Goal: Information Seeking & Learning: Learn about a topic

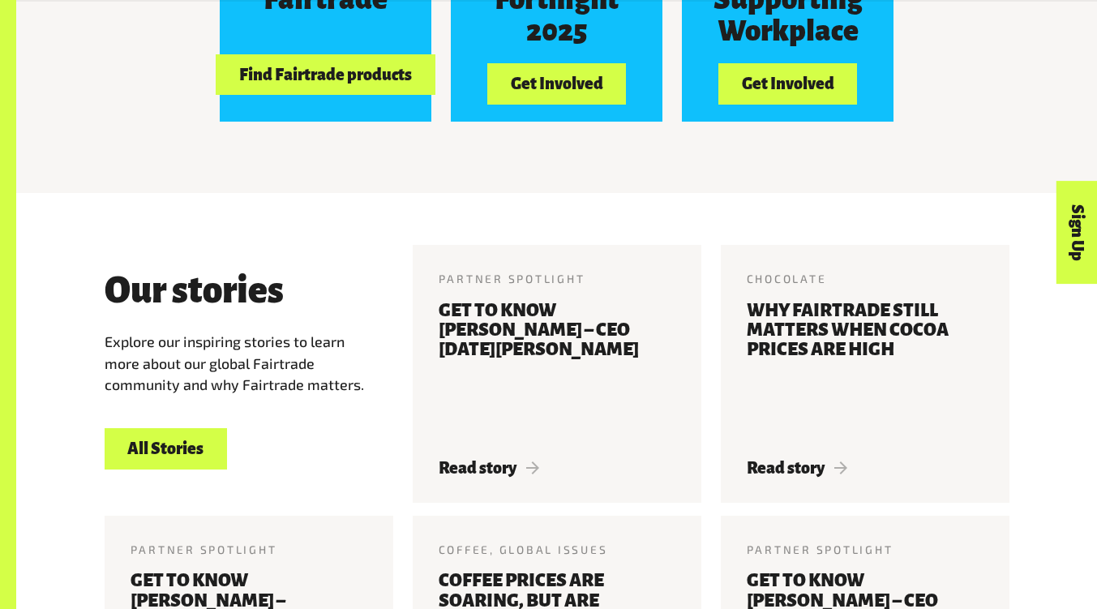
scroll to position [1662, 0]
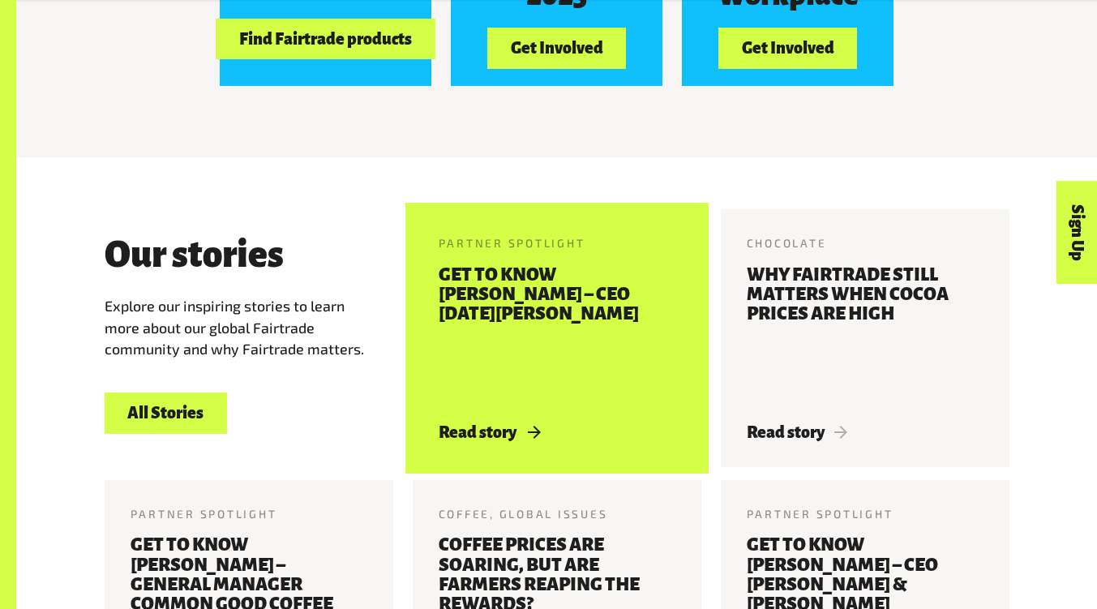
click at [524, 265] on h3 "Get to know Jonny Harrison – CEO Karma Drinks" at bounding box center [557, 334] width 237 height 139
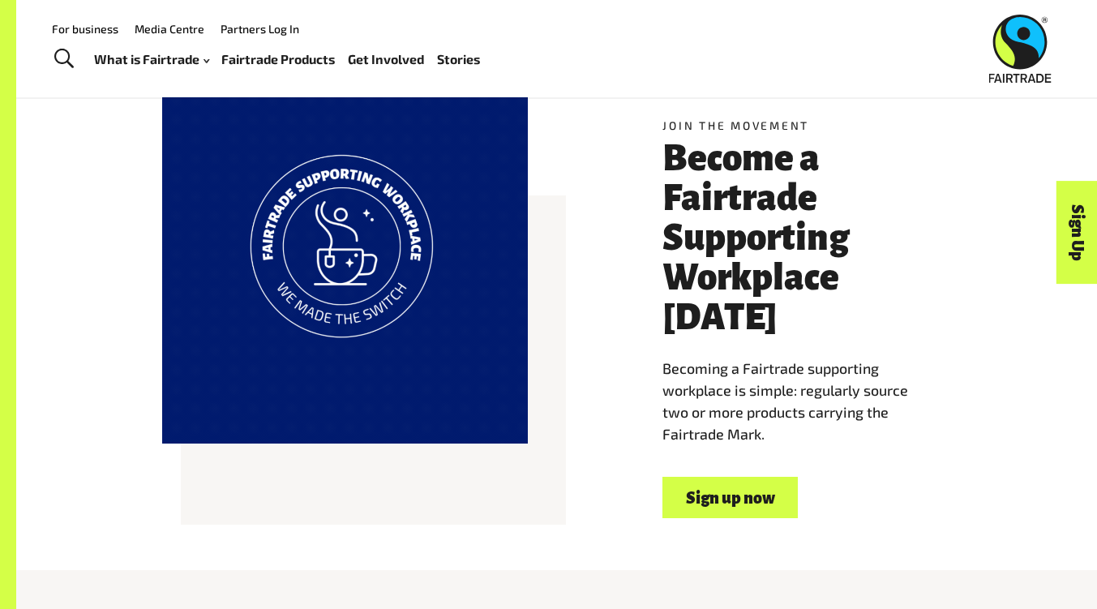
scroll to position [811, 0]
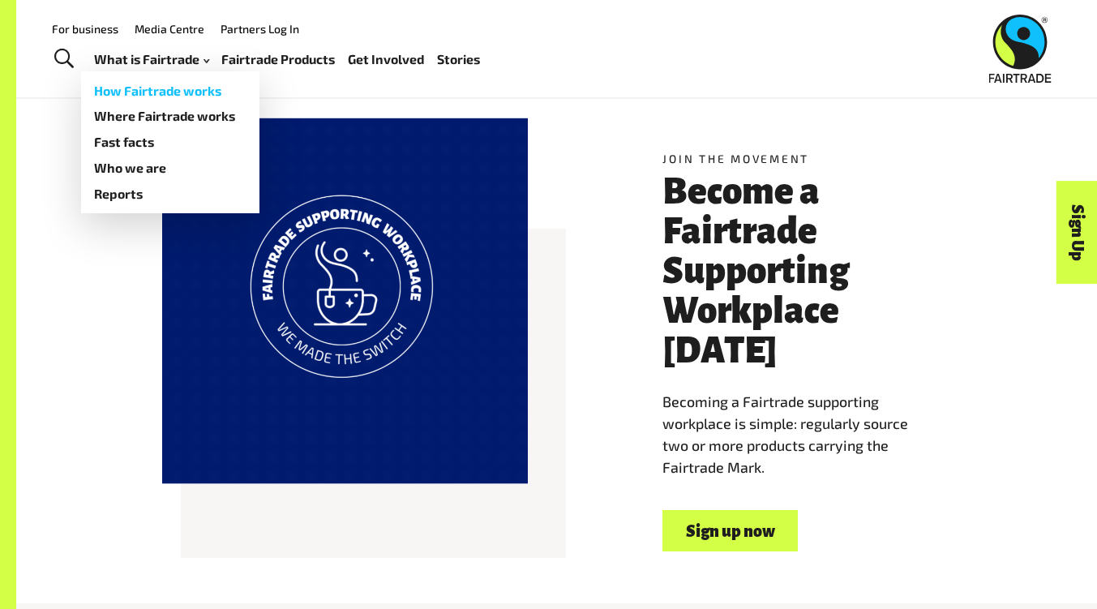
click at [164, 89] on link "How Fairtrade works" at bounding box center [170, 91] width 178 height 26
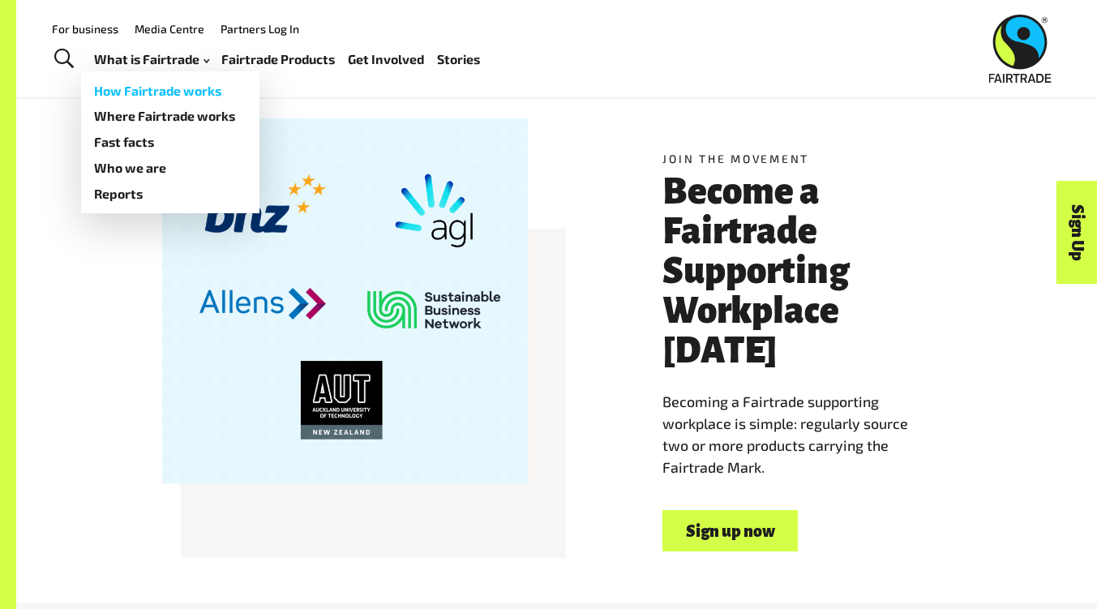
click at [153, 89] on link "How Fairtrade works" at bounding box center [170, 91] width 178 height 26
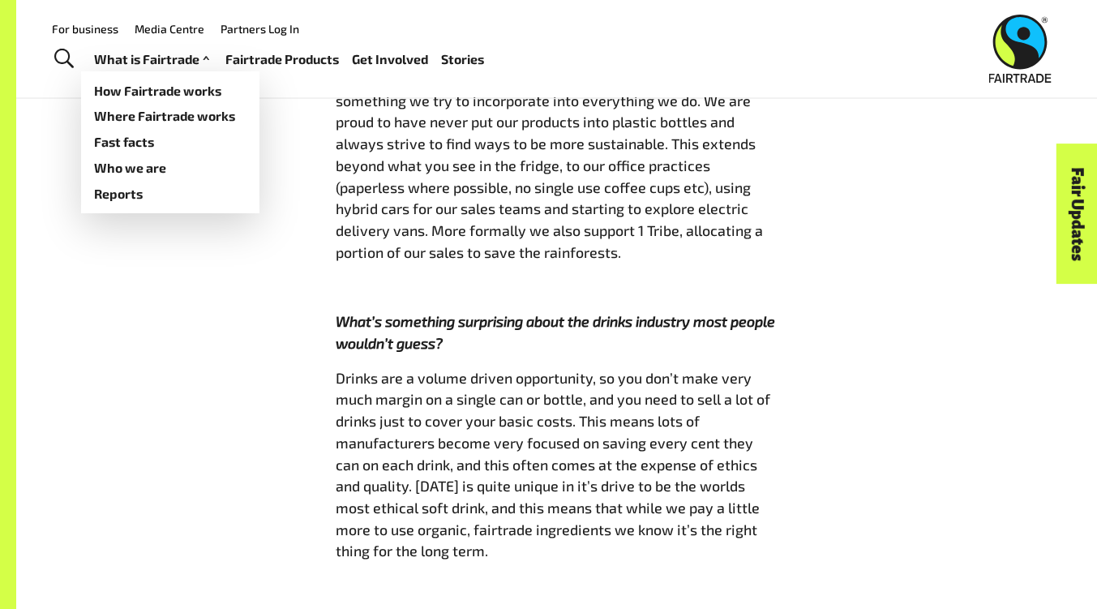
scroll to position [1946, 0]
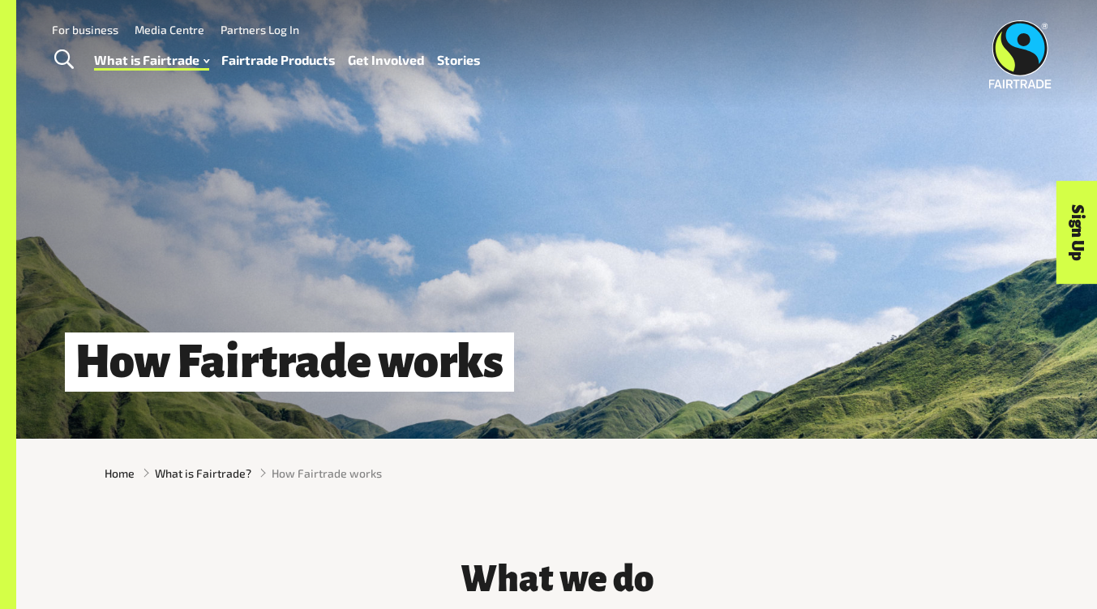
click at [278, 61] on link "Fairtrade Products" at bounding box center [277, 61] width 113 height 24
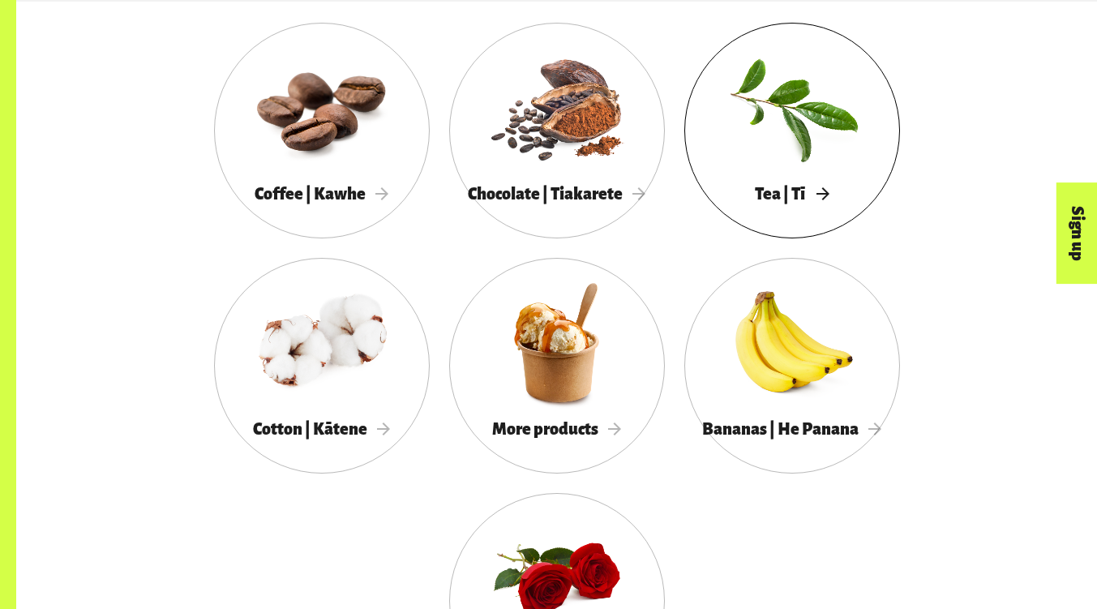
scroll to position [1479, 0]
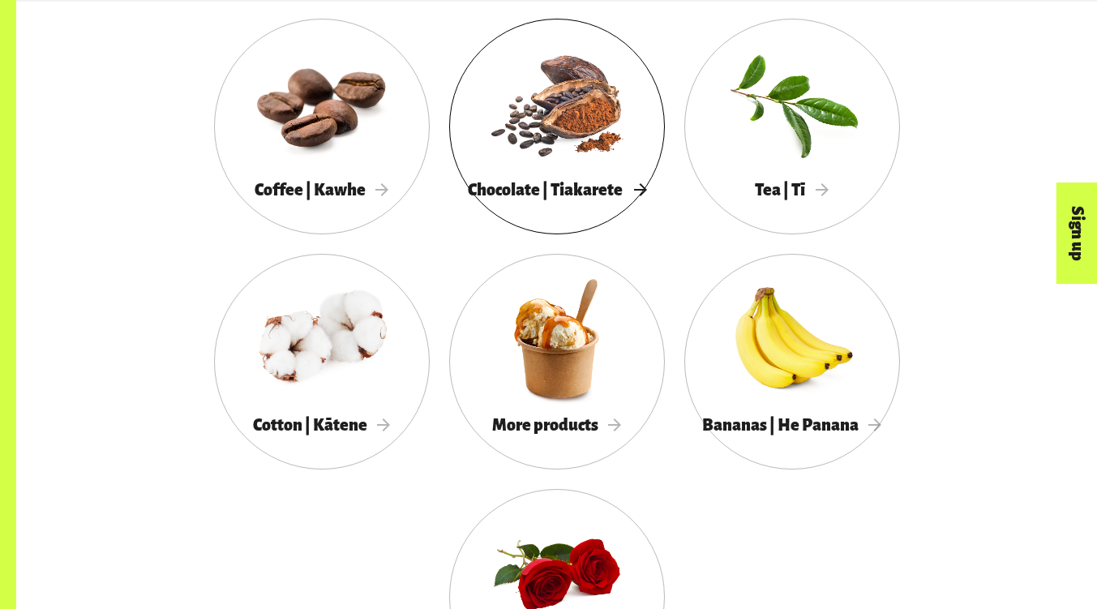
click at [571, 143] on div at bounding box center [557, 103] width 216 height 140
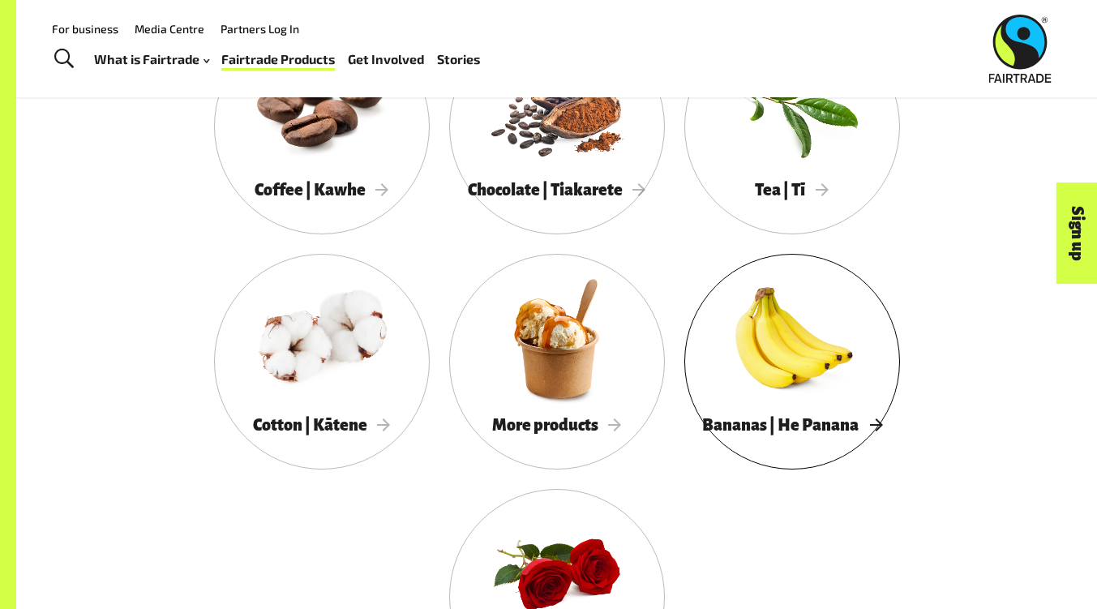
click at [778, 362] on div at bounding box center [792, 338] width 216 height 140
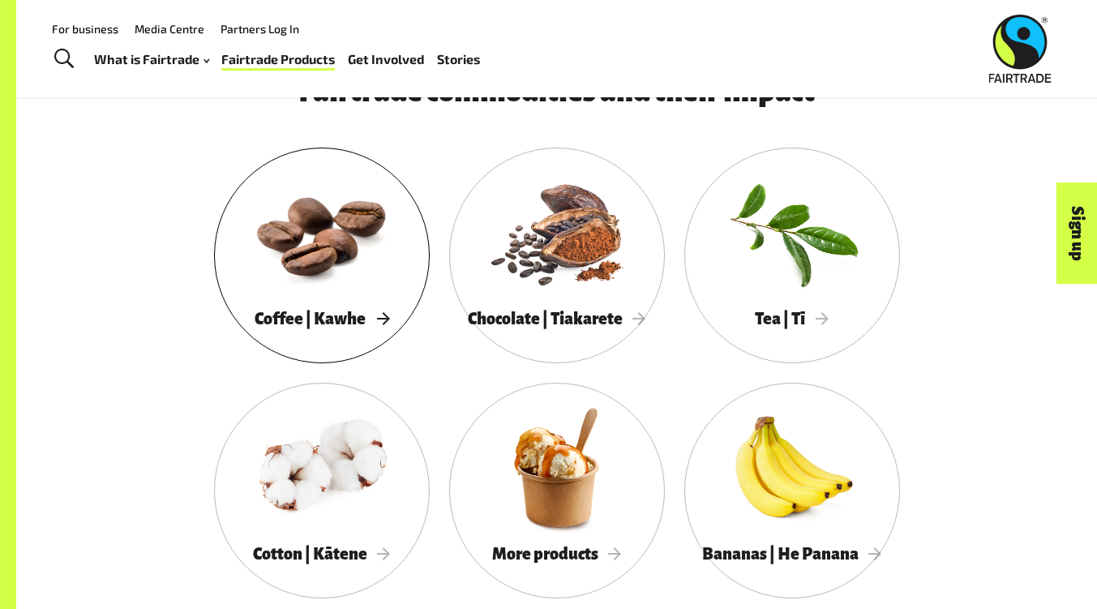
scroll to position [1338, 0]
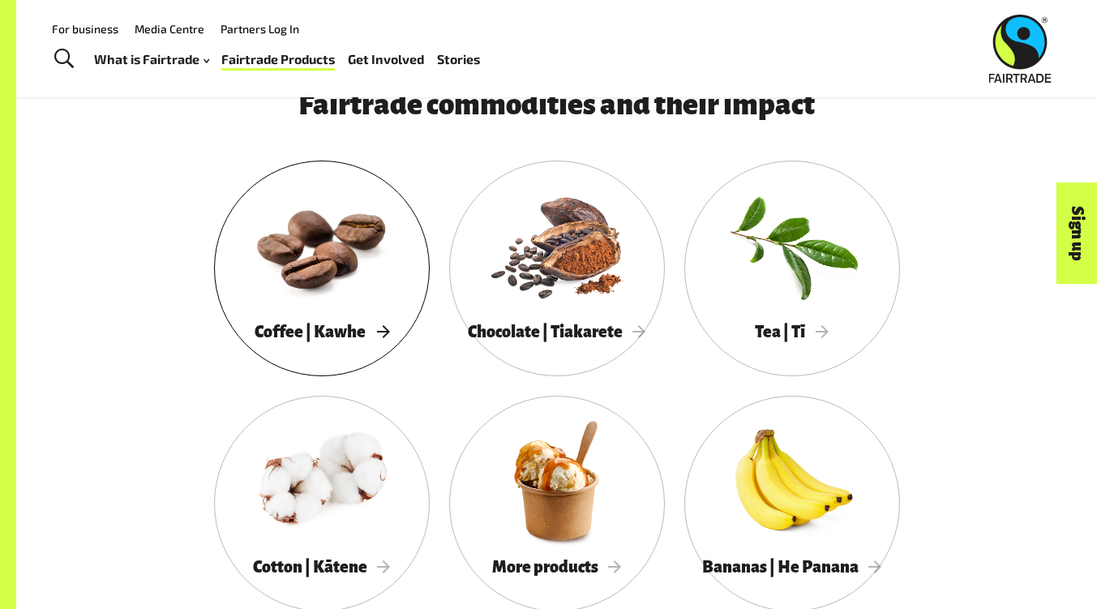
click at [305, 271] on div at bounding box center [322, 245] width 216 height 140
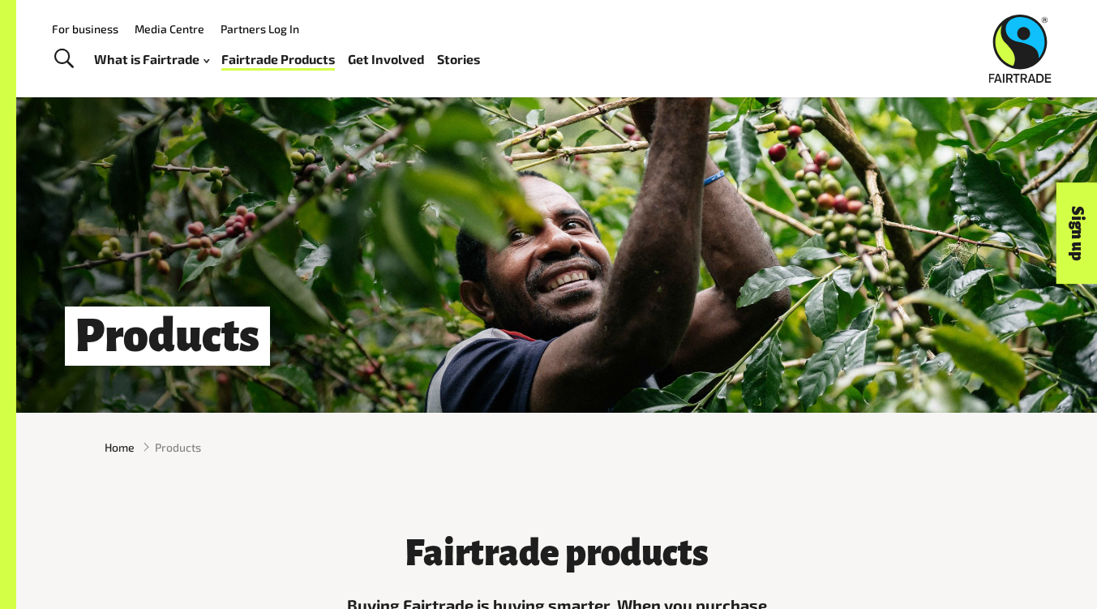
scroll to position [0, 0]
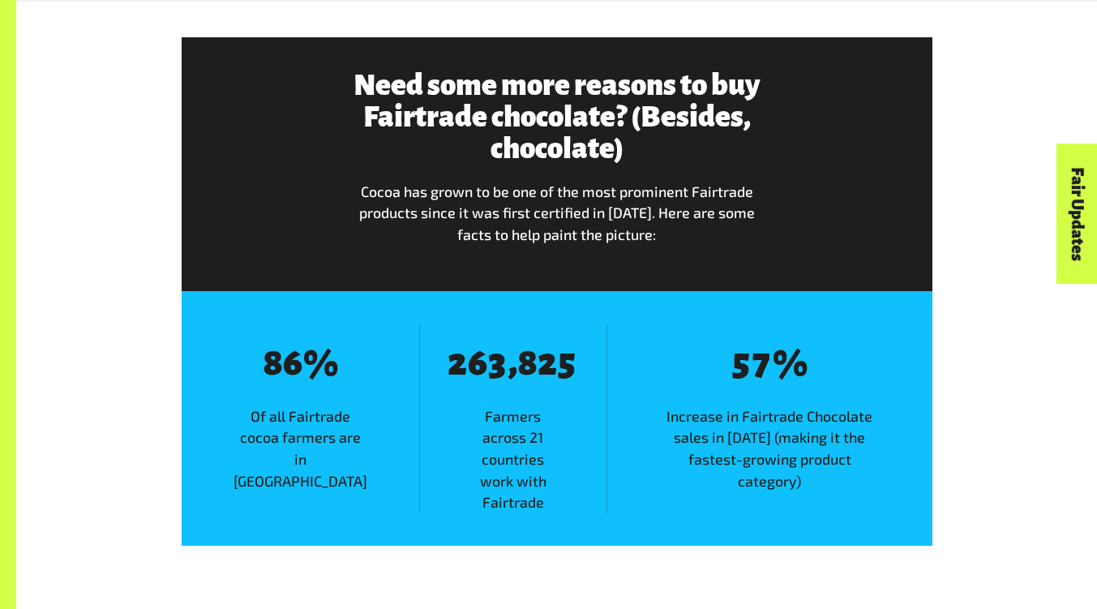
scroll to position [1905, 0]
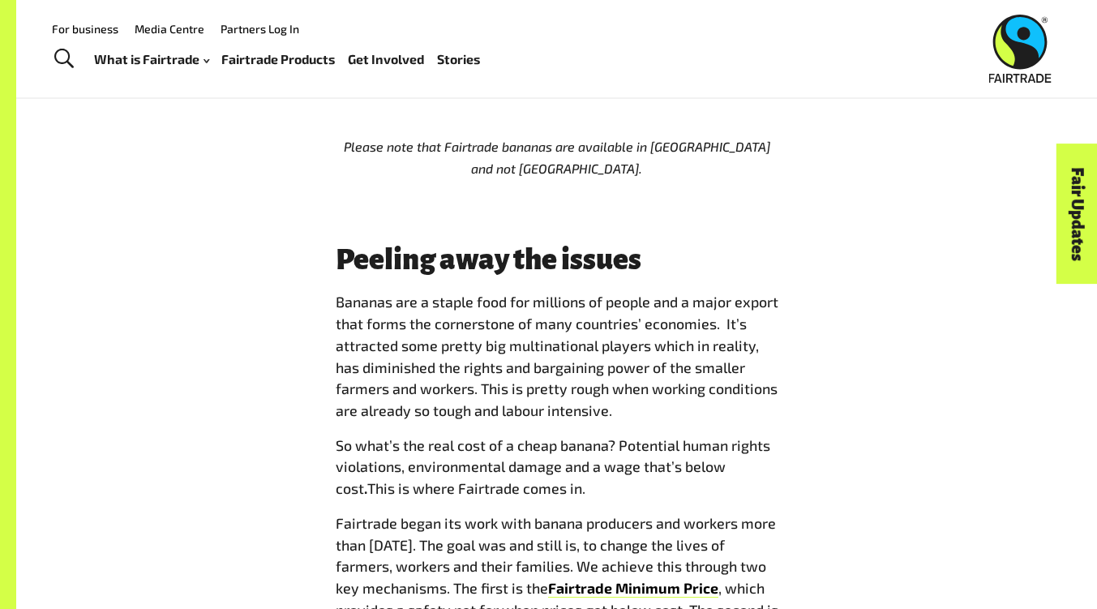
scroll to position [1013, 0]
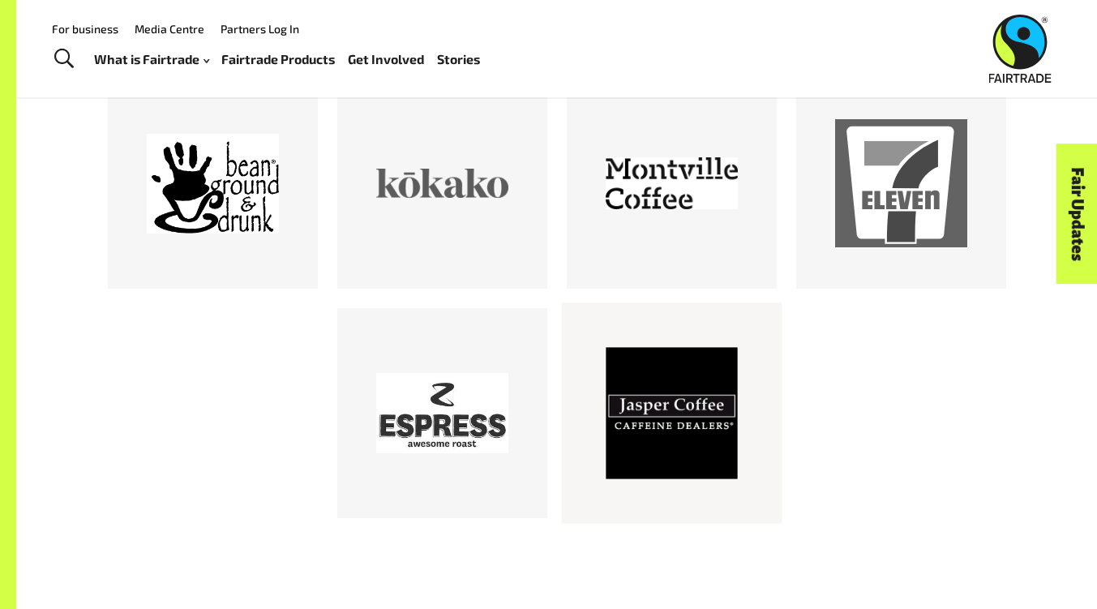
scroll to position [851, 0]
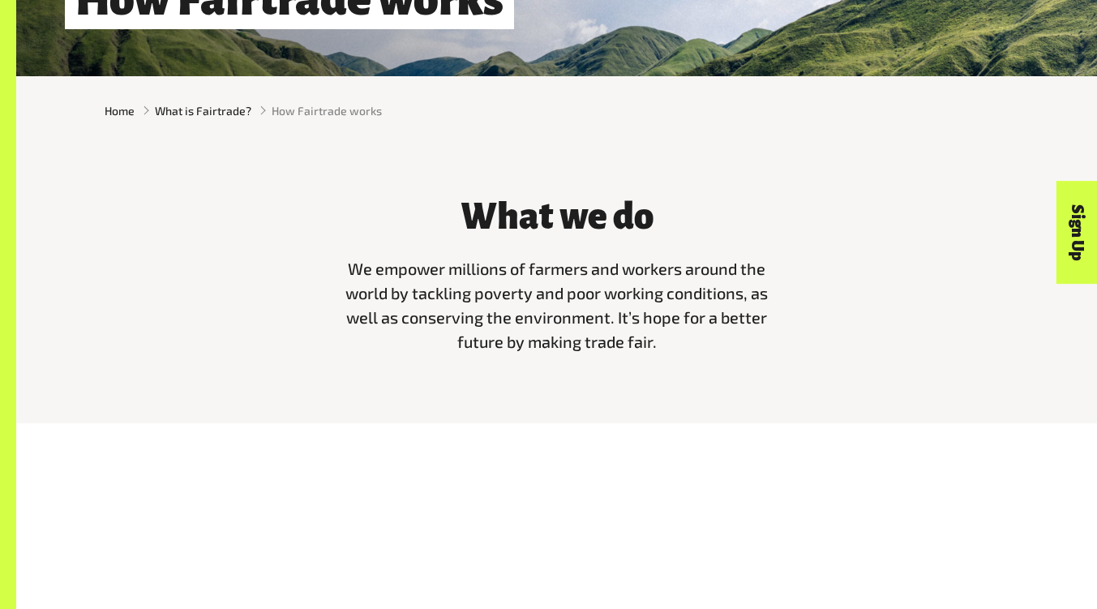
scroll to position [405, 0]
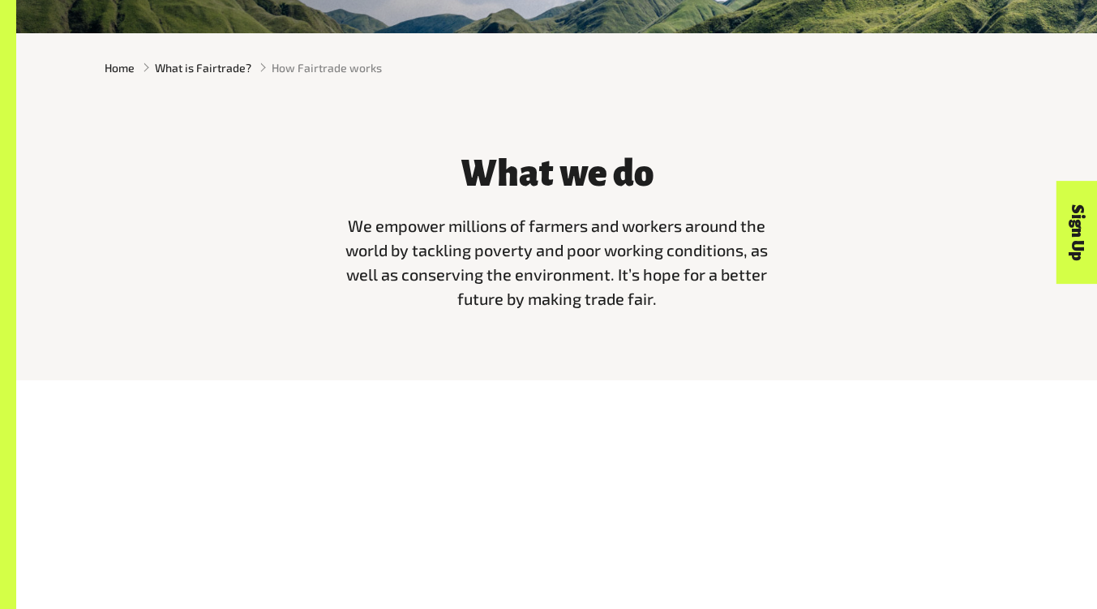
click at [730, 302] on div "What we do We empower millions of farmers and workers around the world by tackl…" at bounding box center [557, 229] width 462 height 189
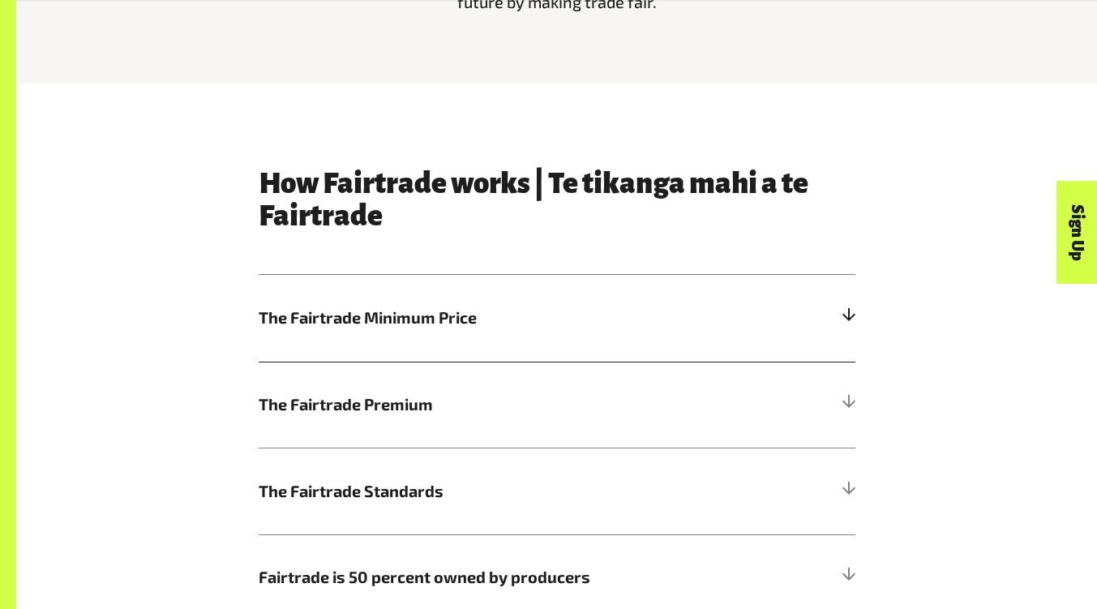
scroll to position [709, 0]
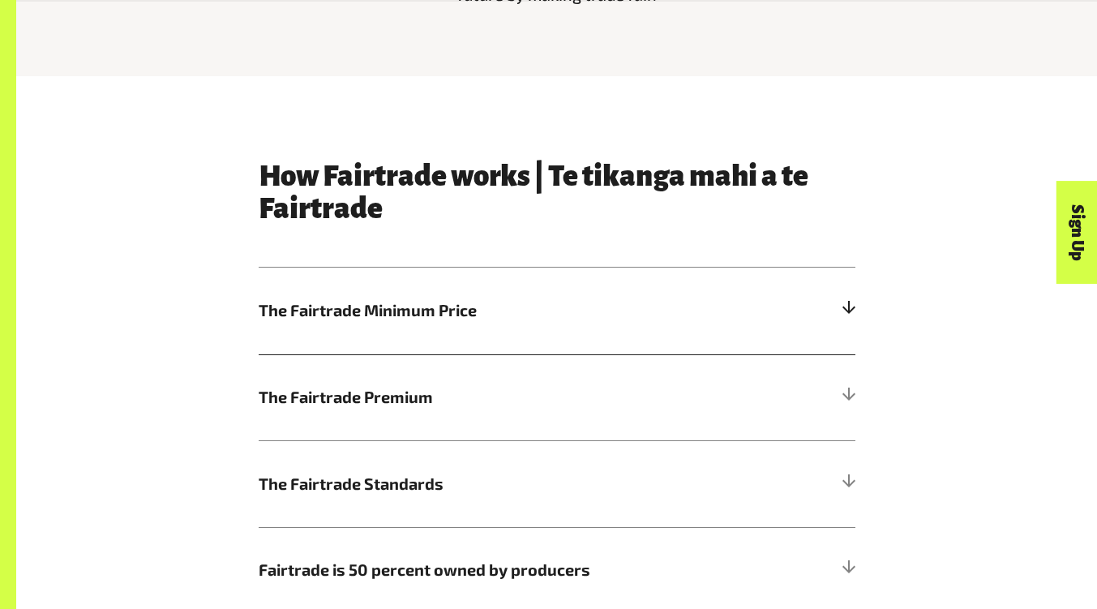
click at [753, 302] on h5 "The Fairtrade Minimum Price" at bounding box center [557, 311] width 597 height 87
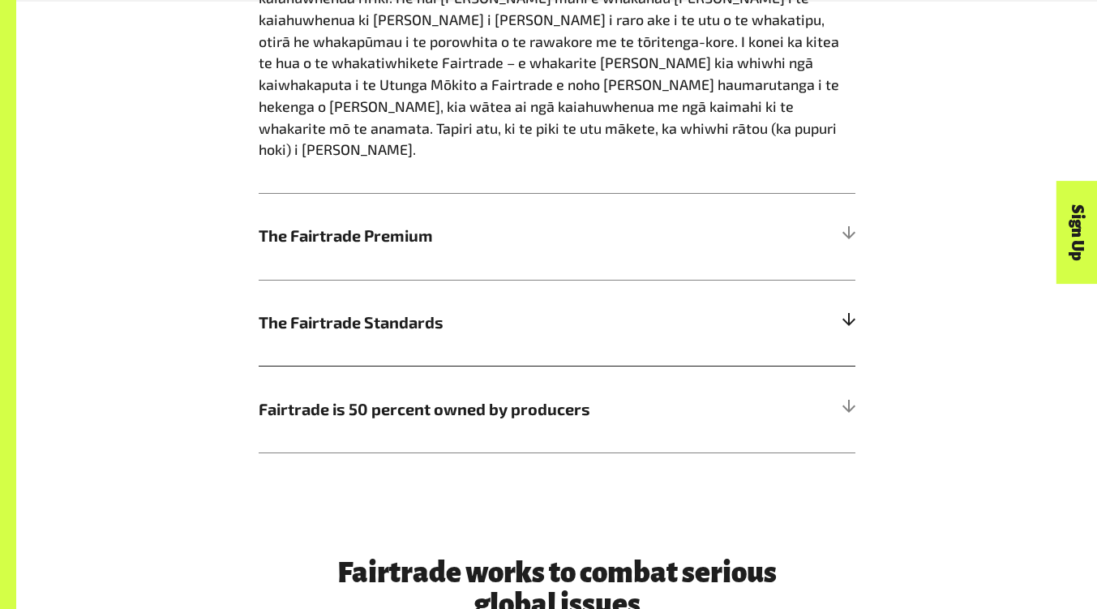
scroll to position [1297, 0]
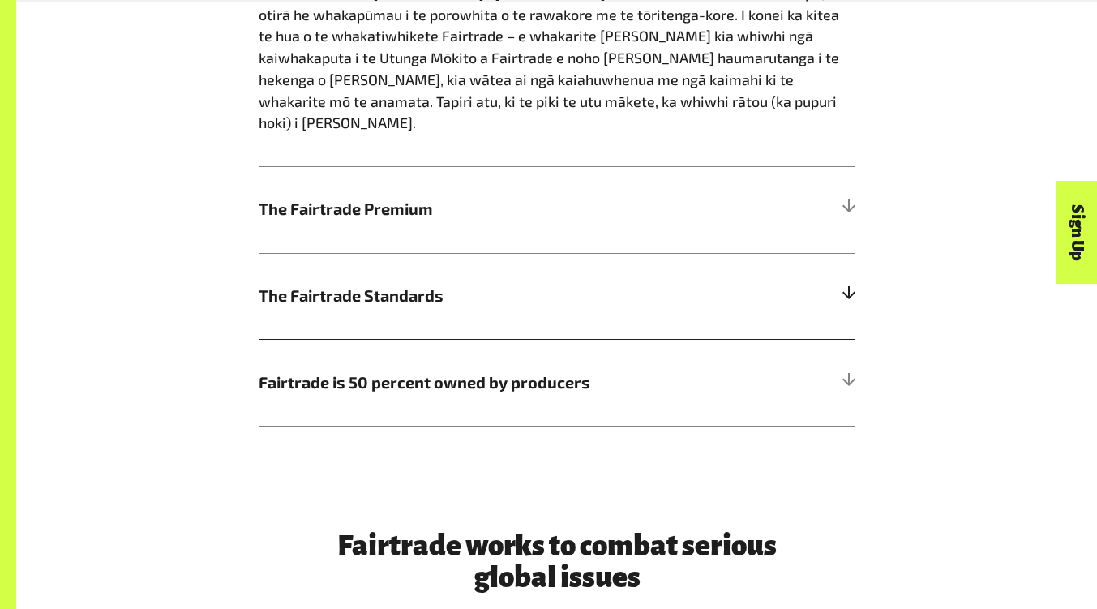
click at [766, 274] on h5 "The Fairtrade Standards" at bounding box center [557, 296] width 597 height 87
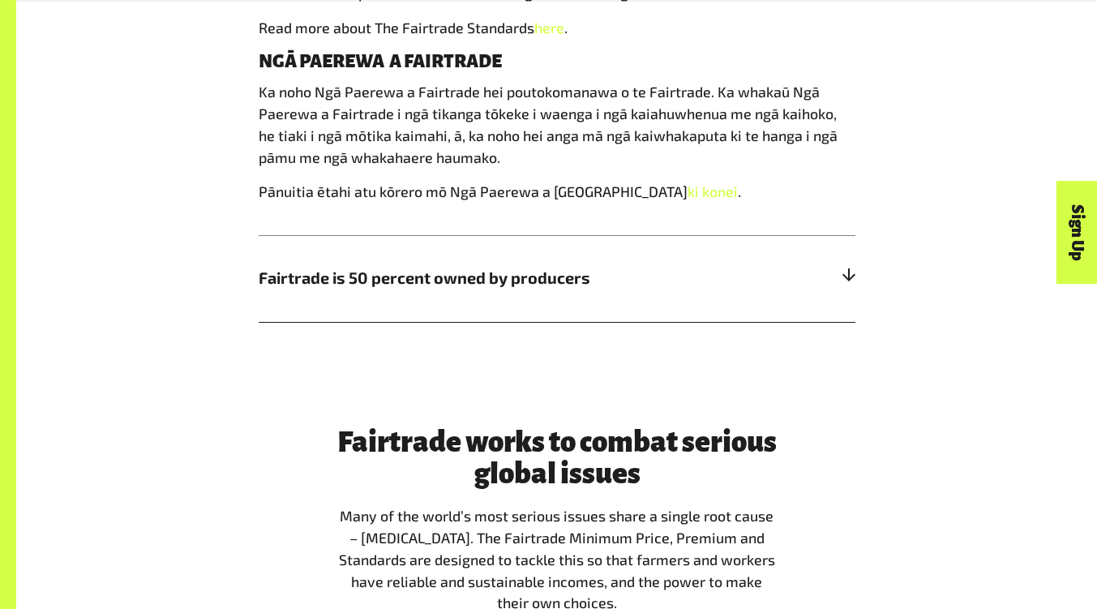
click at [751, 297] on h5 "Fairtrade is 50 percent owned by producers" at bounding box center [557, 278] width 597 height 87
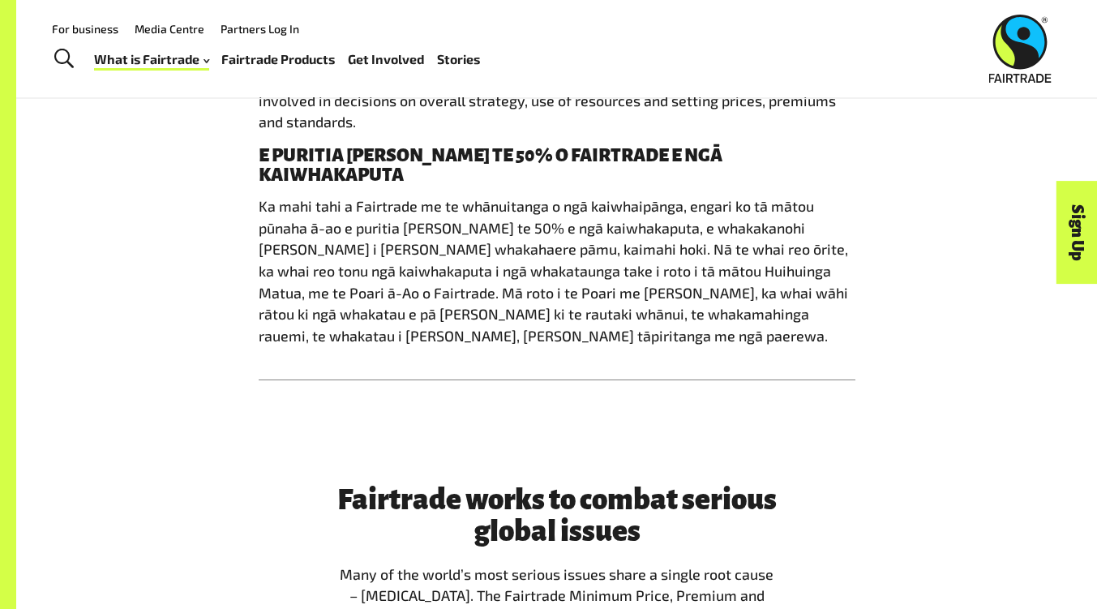
scroll to position [1317, 0]
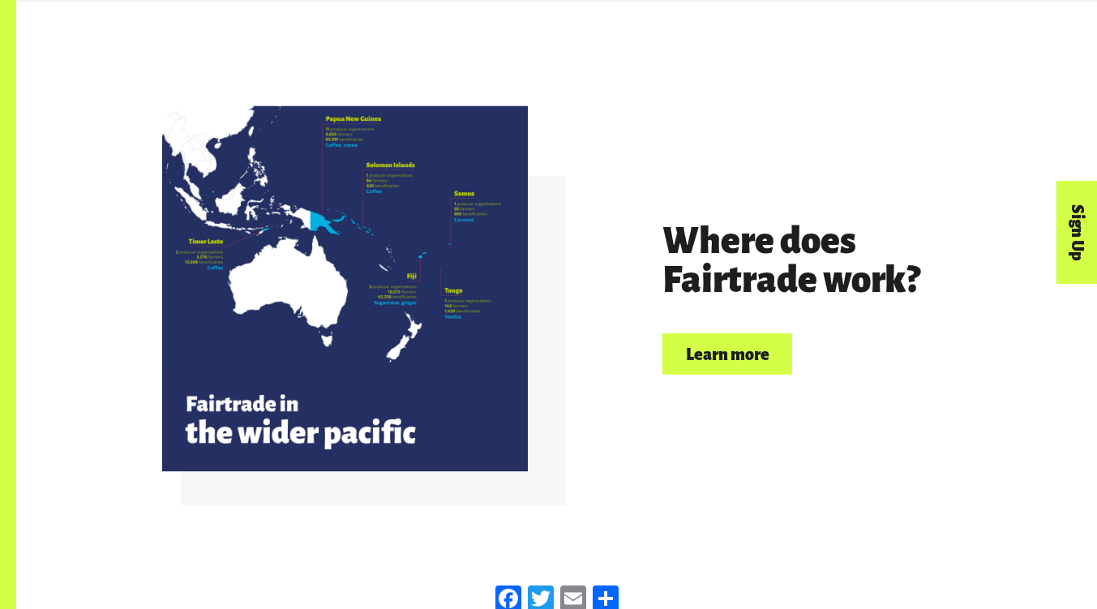
scroll to position [3784, 0]
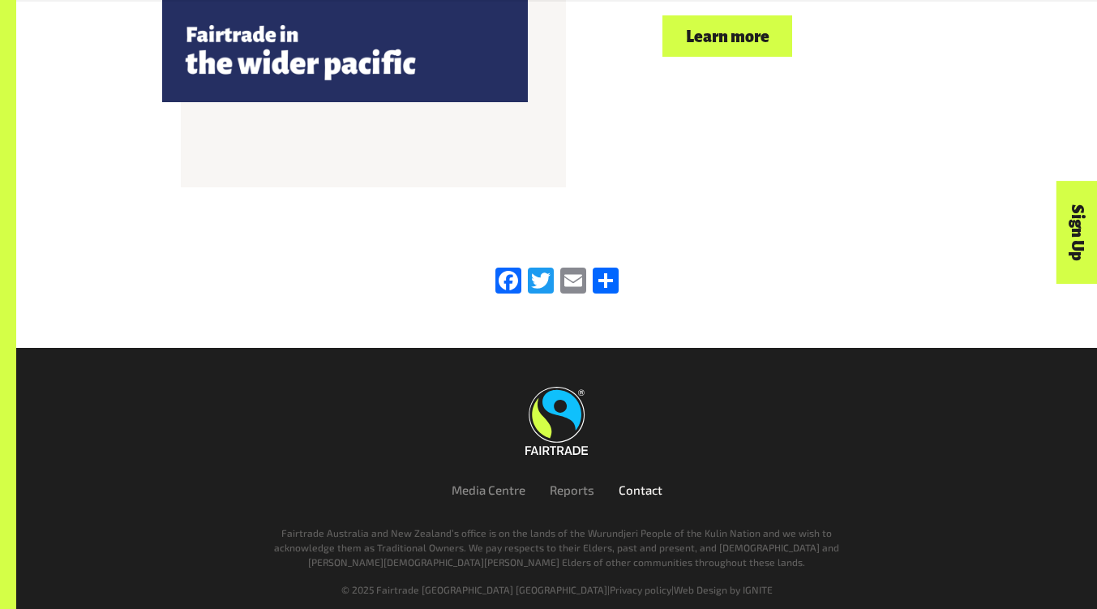
click at [648, 482] on link "Contact" at bounding box center [641, 489] width 44 height 15
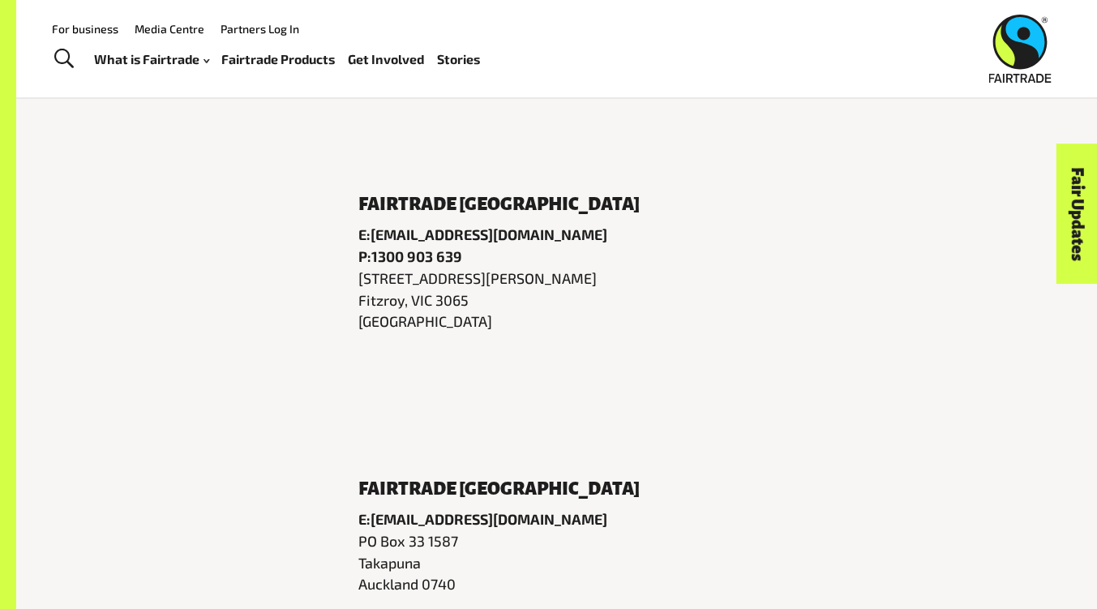
scroll to position [695, 0]
